Goal: Information Seeking & Learning: Learn about a topic

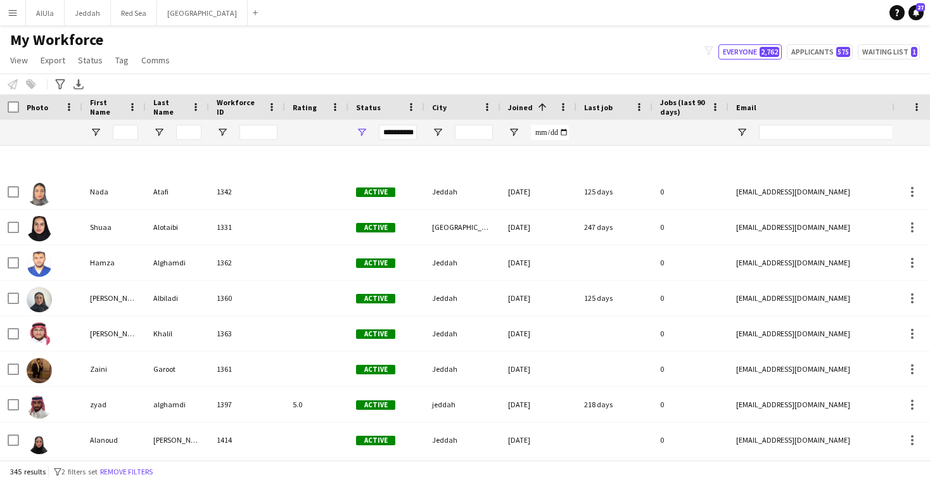
scroll to position [6074, 0]
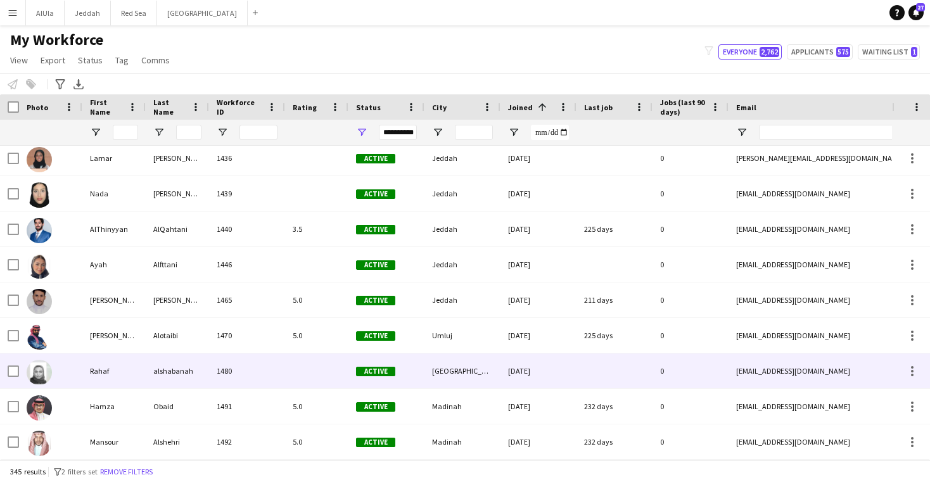
click at [84, 371] on div "Rahaf" at bounding box center [113, 371] width 63 height 35
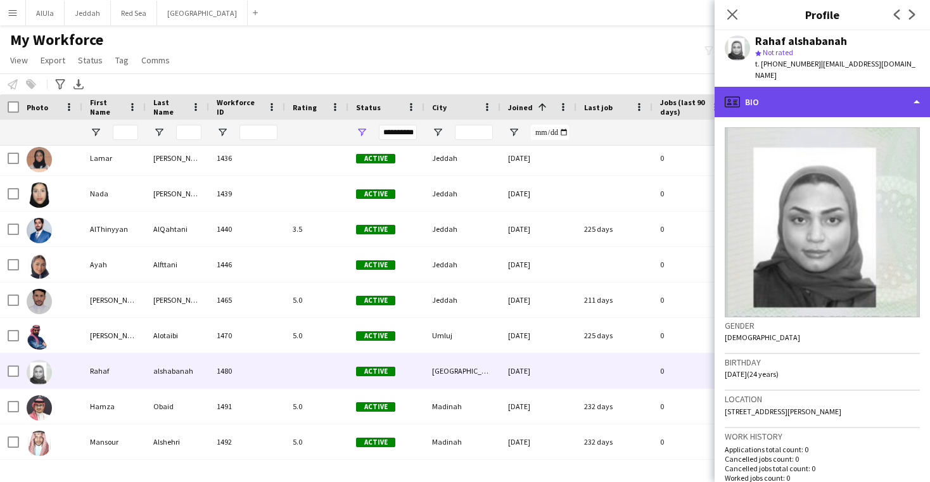
click at [840, 88] on div "profile Bio" at bounding box center [822, 102] width 215 height 30
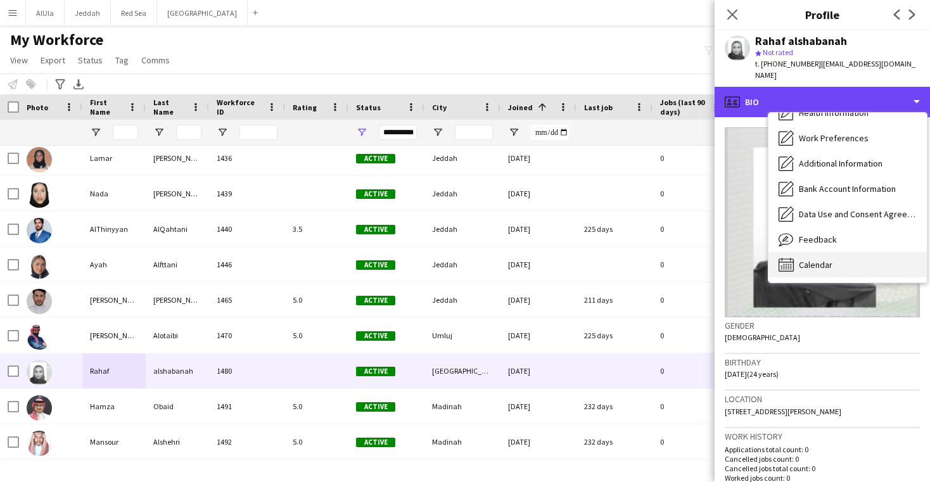
scroll to position [145, 0]
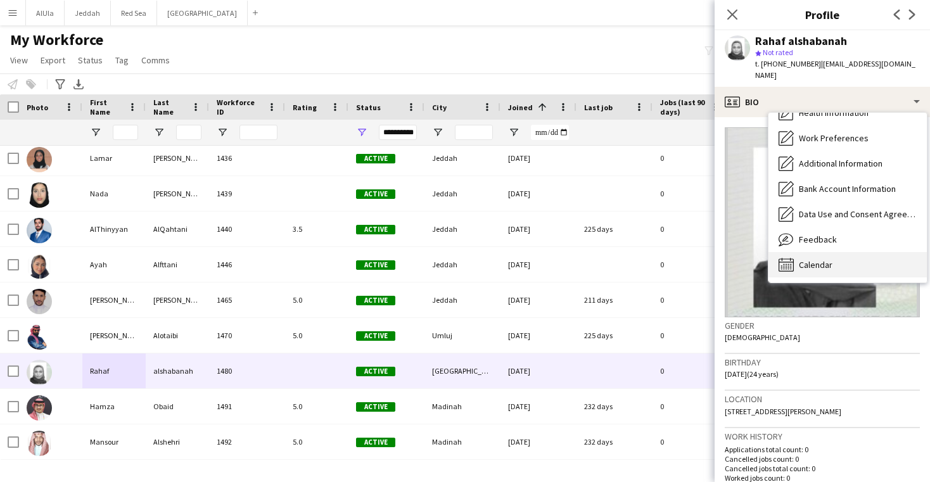
click at [819, 259] on span "Calendar" at bounding box center [816, 264] width 34 height 11
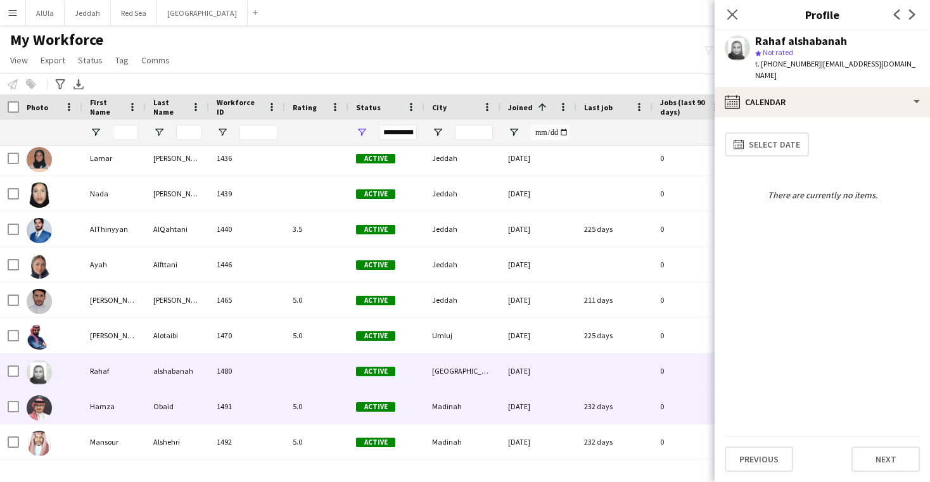
click at [116, 409] on div "Hamza" at bounding box center [113, 406] width 63 height 35
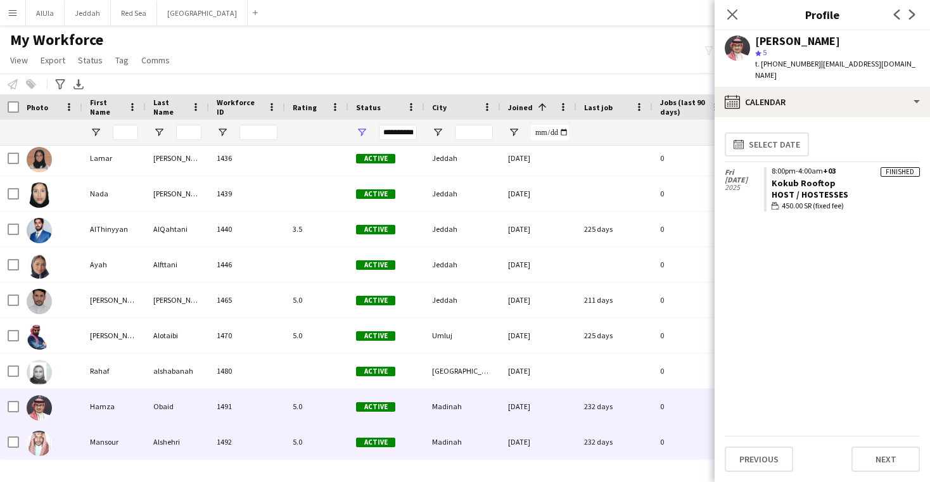
click at [113, 449] on div "Mansour" at bounding box center [113, 442] width 63 height 35
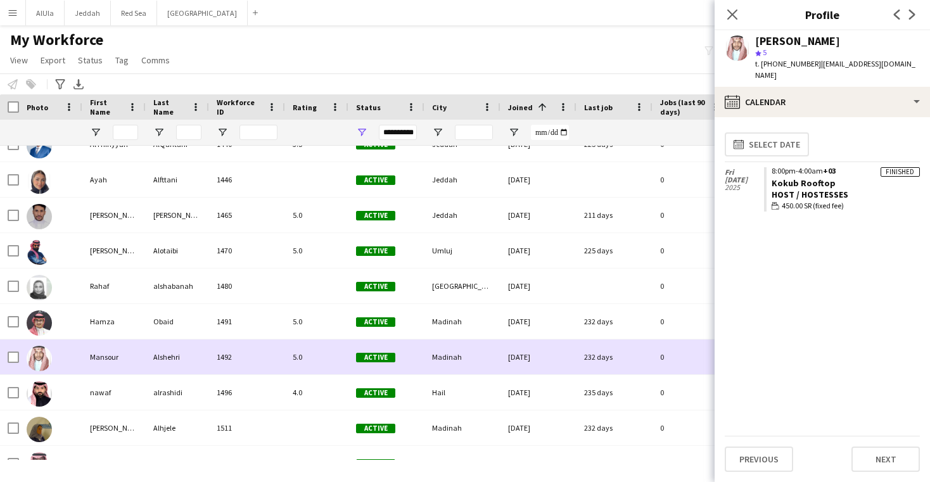
scroll to position [0, 0]
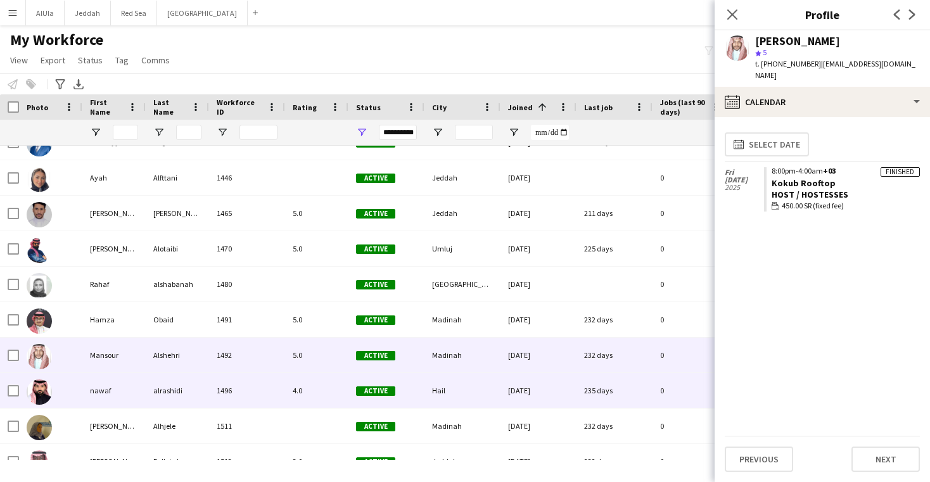
click at [111, 395] on div "nawaf" at bounding box center [113, 390] width 63 height 35
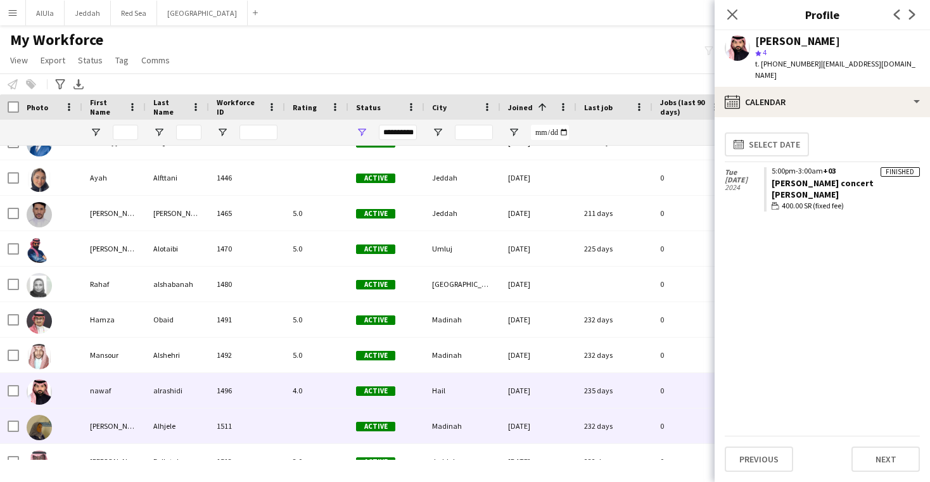
click at [116, 419] on div "[PERSON_NAME]" at bounding box center [113, 426] width 63 height 35
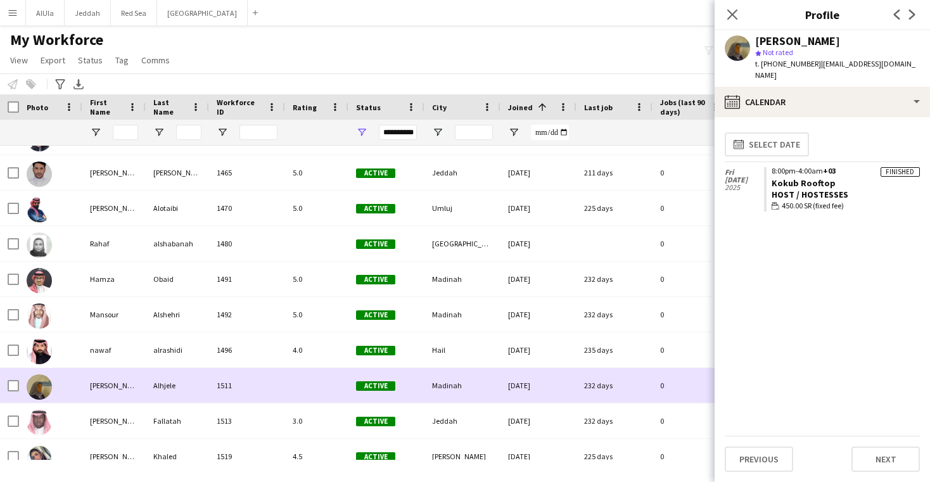
scroll to position [6203, 0]
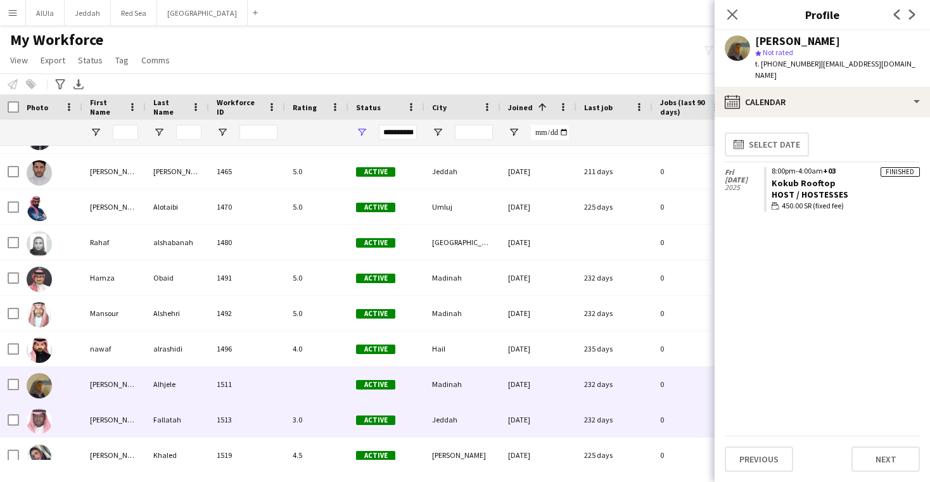
click at [112, 421] on div "[PERSON_NAME]" at bounding box center [113, 419] width 63 height 35
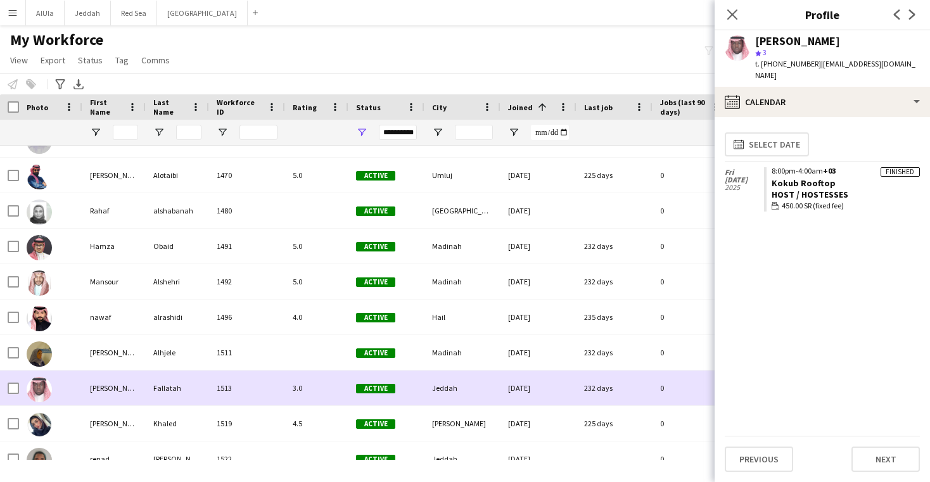
scroll to position [6253, 0]
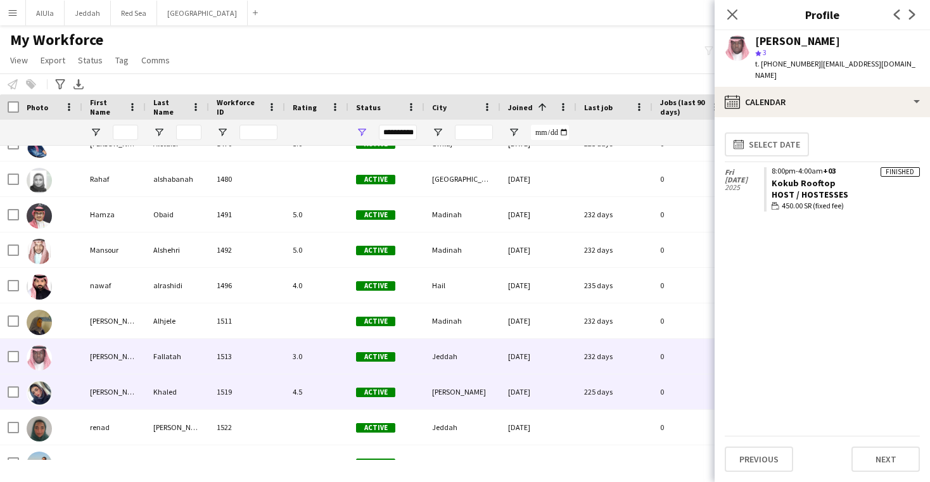
click at [136, 404] on div "[PERSON_NAME]" at bounding box center [113, 392] width 63 height 35
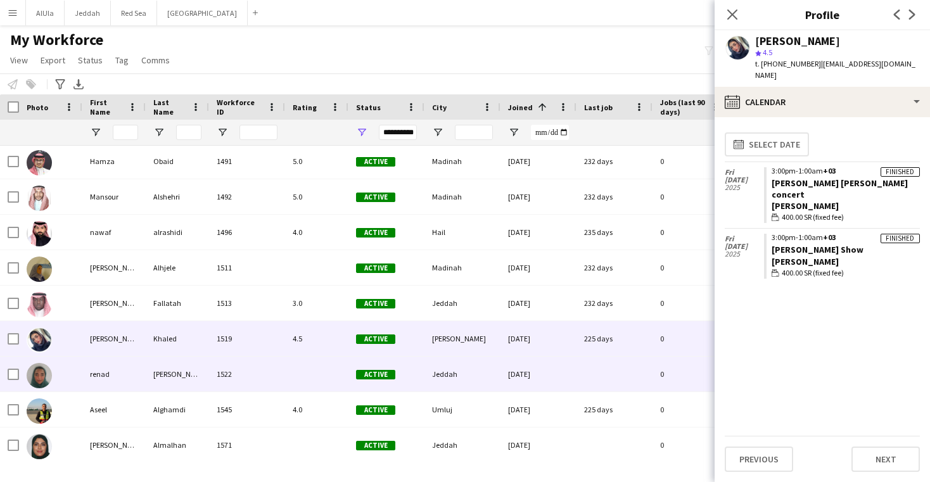
click at [111, 371] on div "renad" at bounding box center [113, 374] width 63 height 35
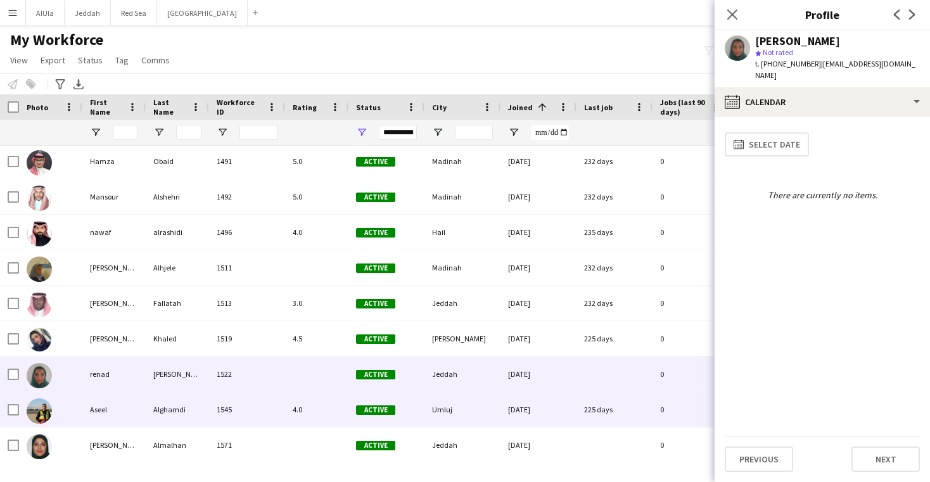
click at [119, 413] on div "Aseel" at bounding box center [113, 409] width 63 height 35
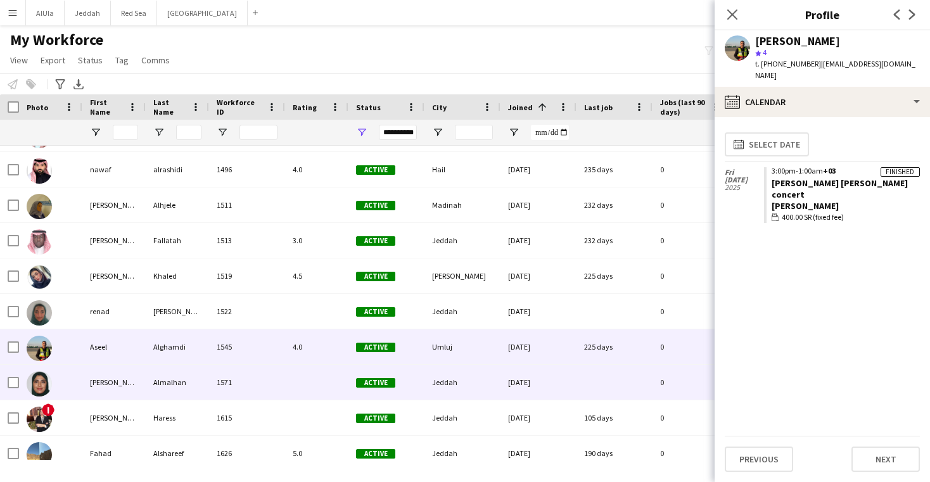
click at [118, 389] on div "[PERSON_NAME]" at bounding box center [113, 382] width 63 height 35
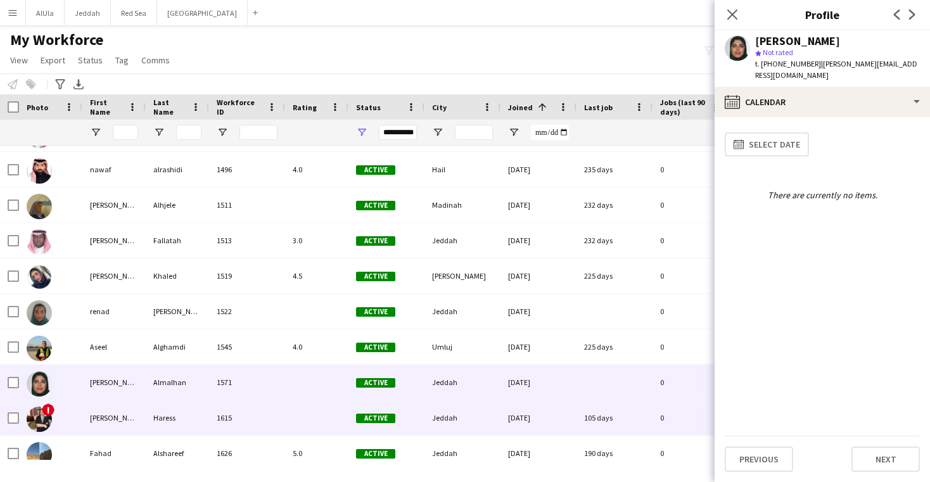
click at [120, 414] on div "[PERSON_NAME]" at bounding box center [113, 418] width 63 height 35
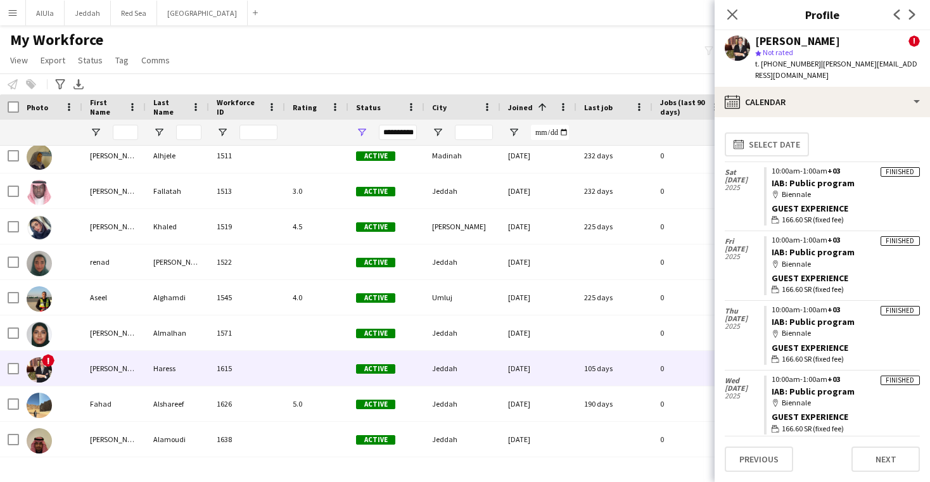
click at [740, 46] on app-user-avatar at bounding box center [737, 47] width 25 height 25
click at [827, 39] on div "[PERSON_NAME] !" at bounding box center [837, 40] width 165 height 11
click at [623, 46] on div "My Workforce View Views Default view New view Update view Delete view Edit name…" at bounding box center [465, 51] width 930 height 43
